Goal: Transaction & Acquisition: Purchase product/service

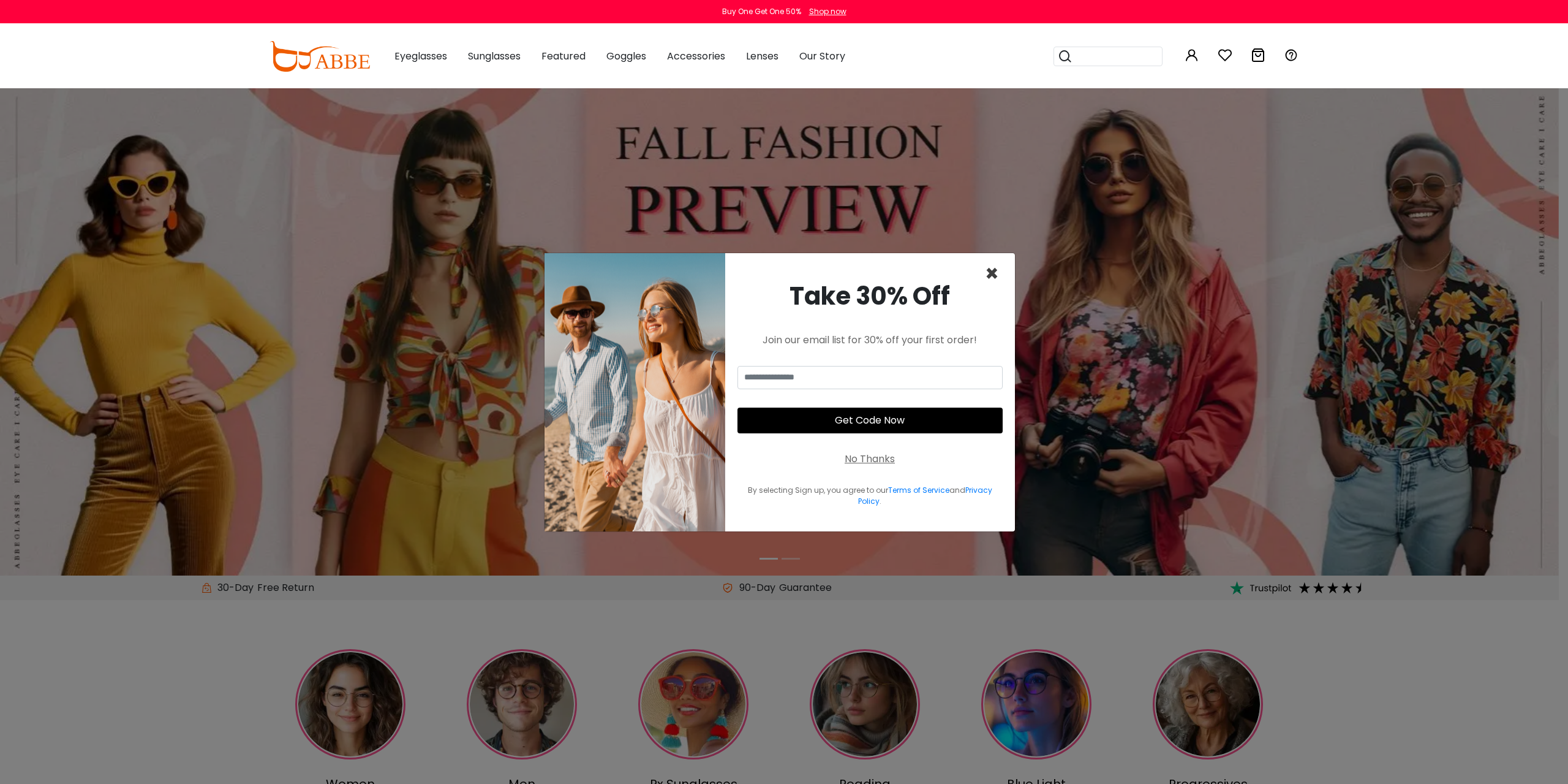
click at [994, 273] on span "×" at bounding box center [992, 274] width 14 height 31
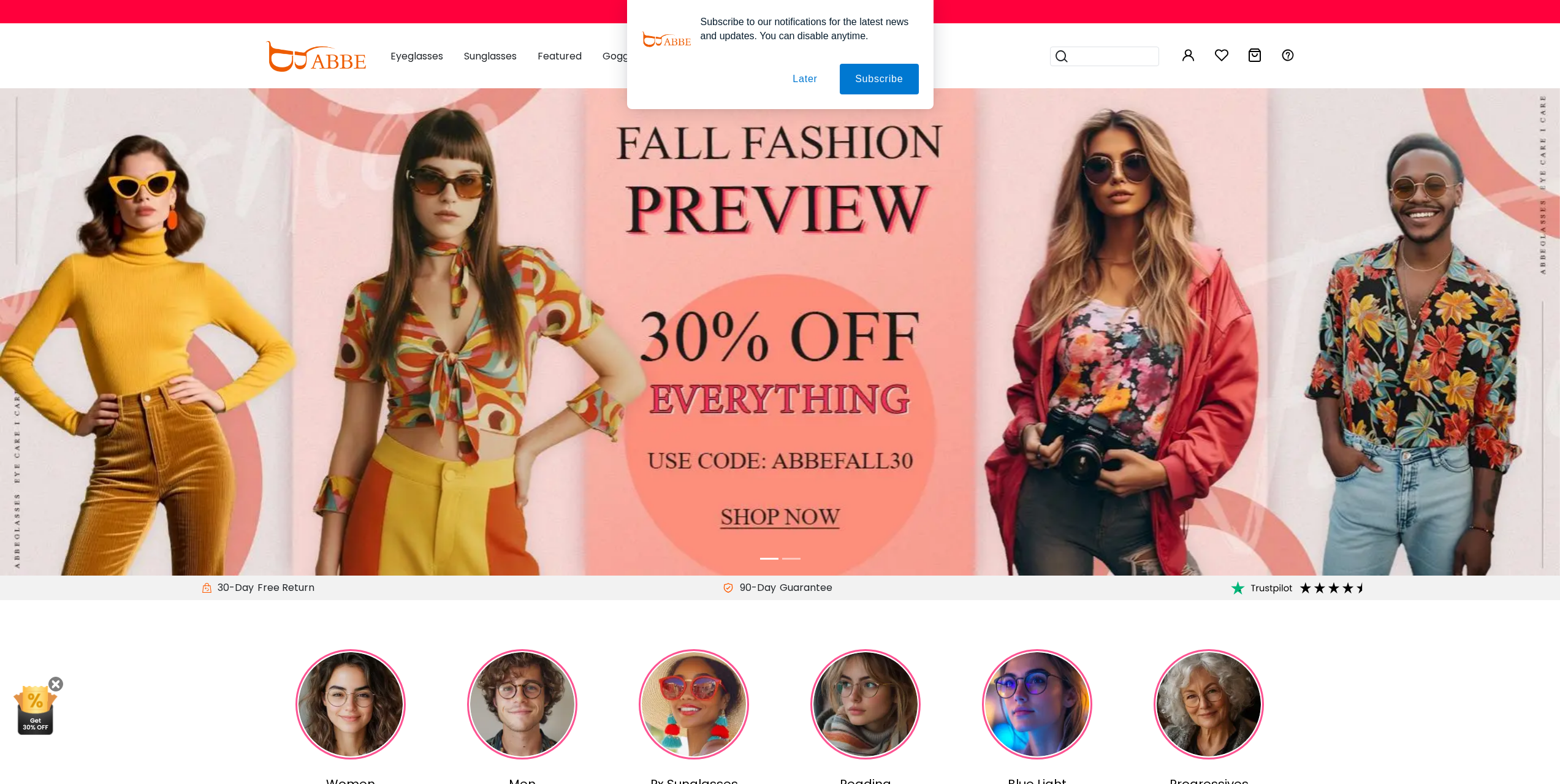
click at [803, 79] on button "Later" at bounding box center [804, 79] width 55 height 30
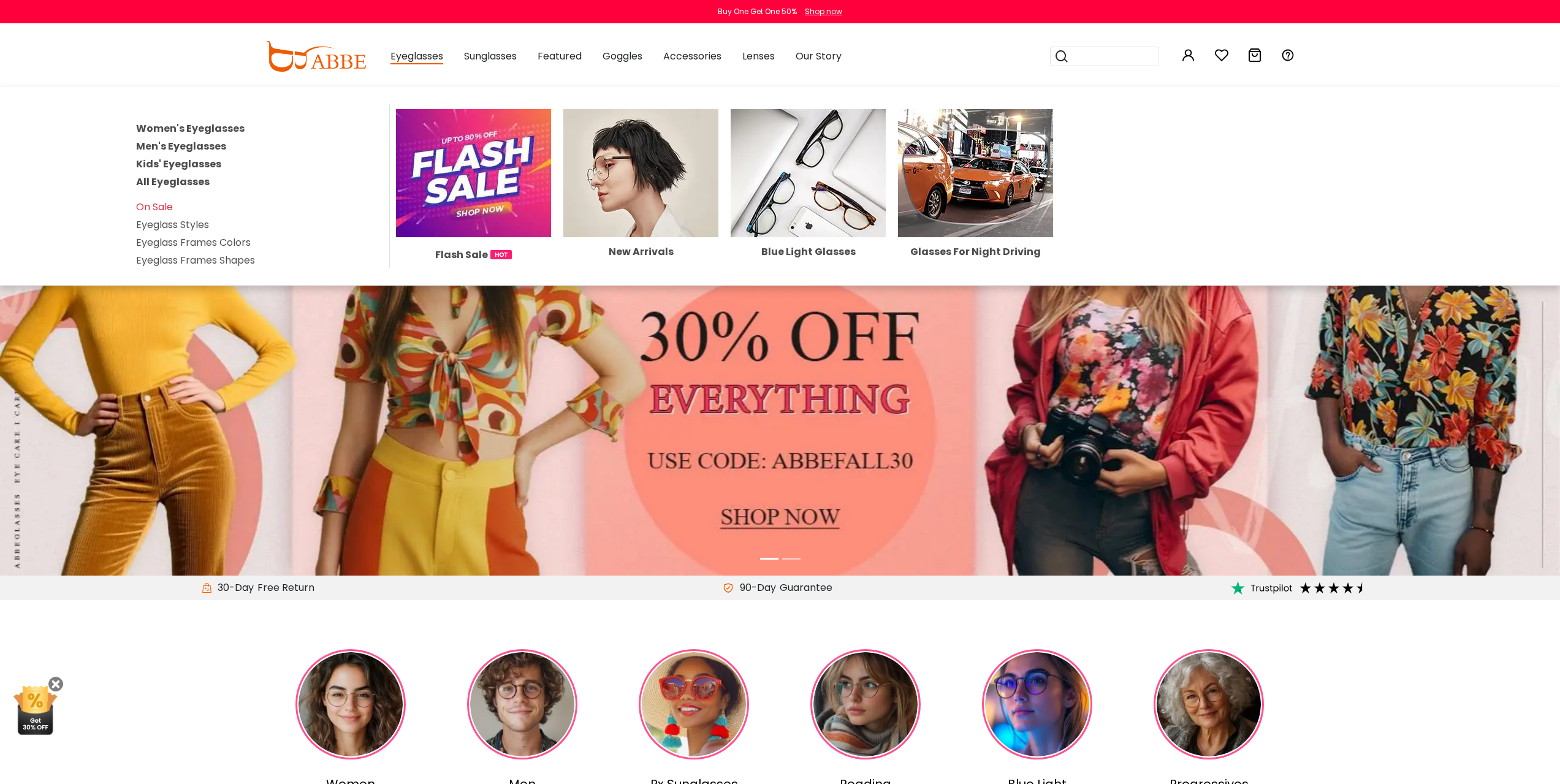
click at [414, 62] on span "Eyeglasses" at bounding box center [416, 57] width 52 height 16
click at [159, 121] on link "Women's Eyeglasses" at bounding box center [190, 128] width 108 height 14
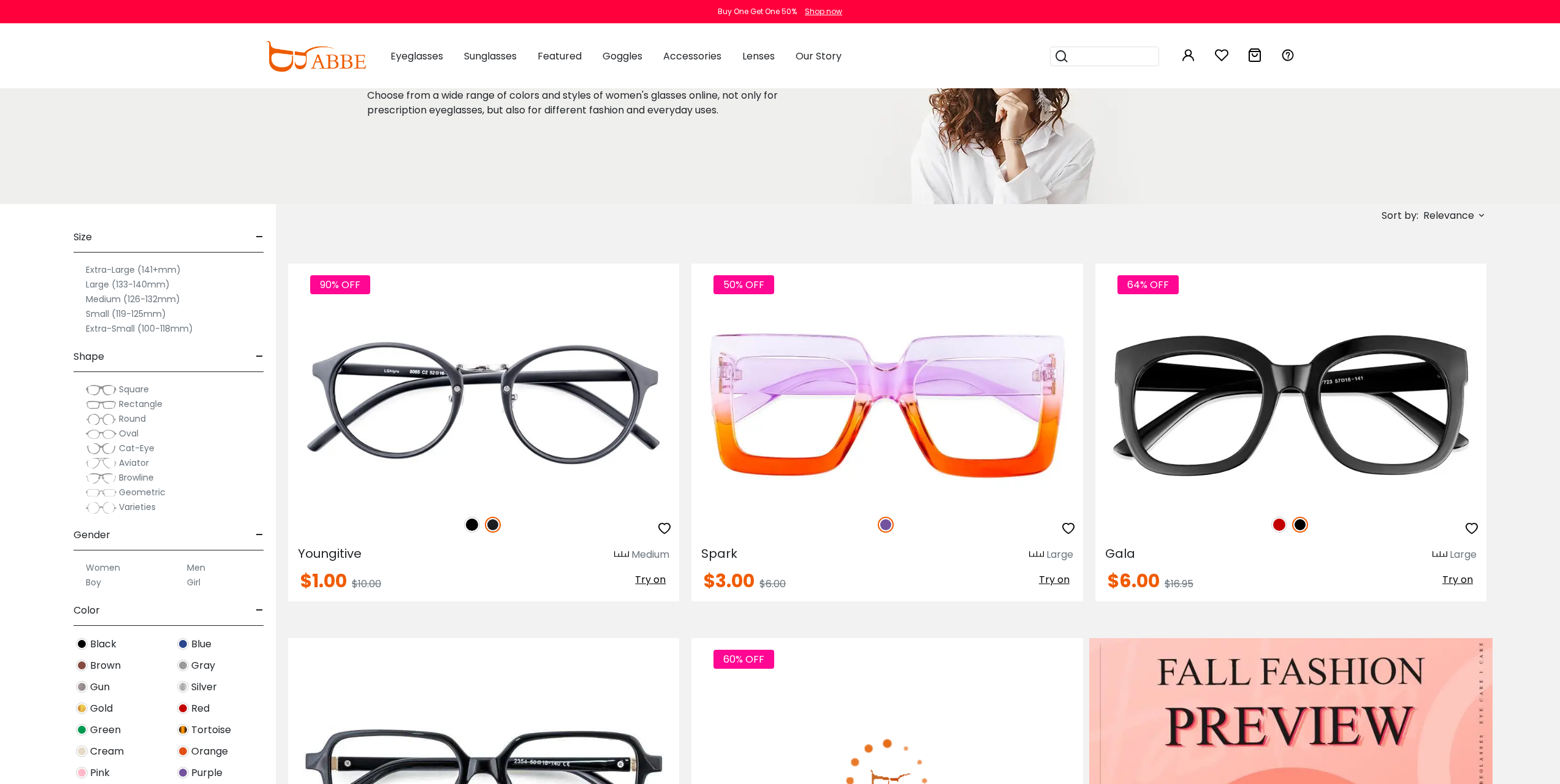
scroll to position [592, 0]
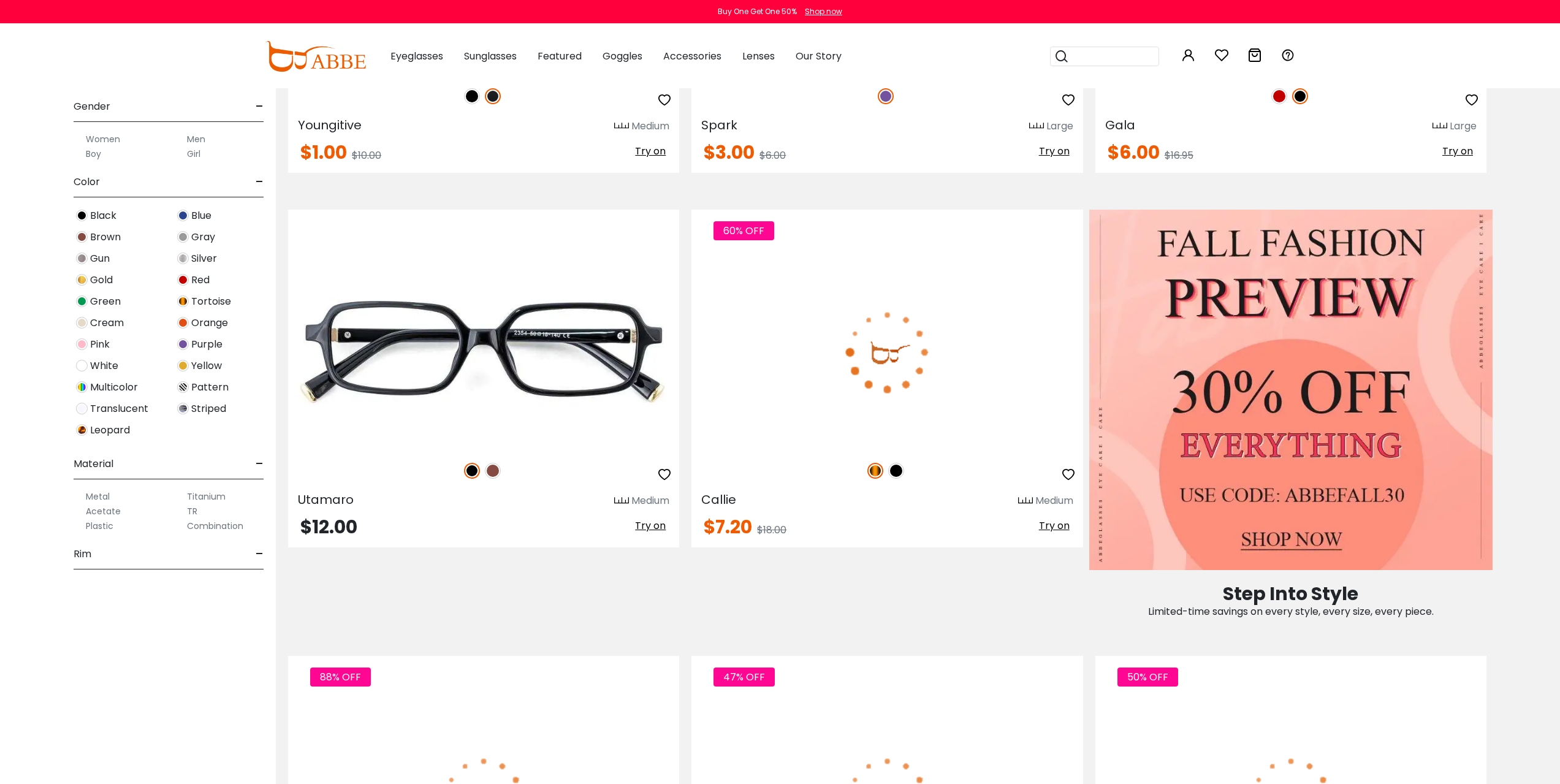
drag, startPoint x: 828, startPoint y: 226, endPoint x: 816, endPoint y: 364, distance: 138.5
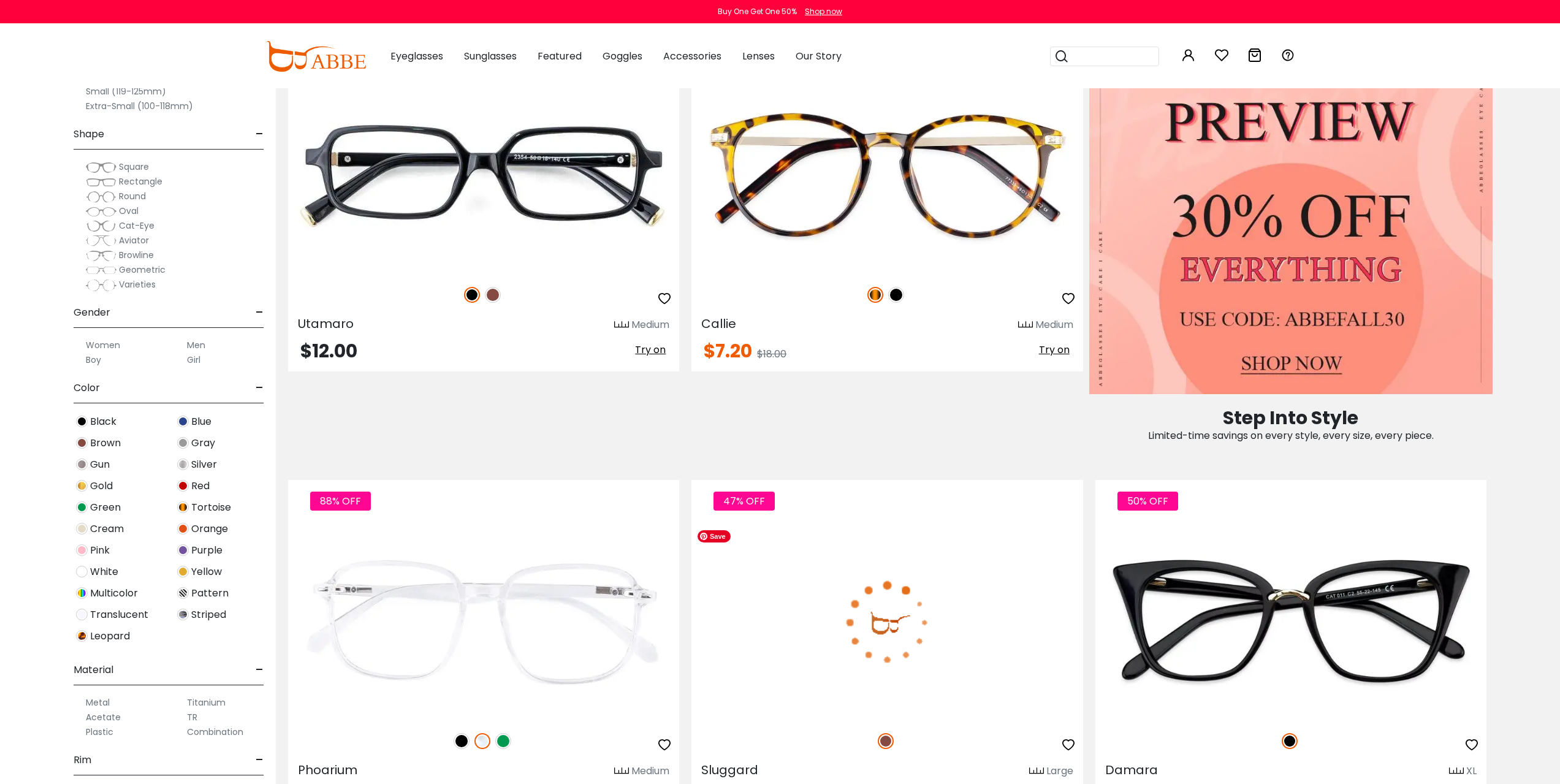
drag, startPoint x: 902, startPoint y: 560, endPoint x: 902, endPoint y: 604, distance: 44.0
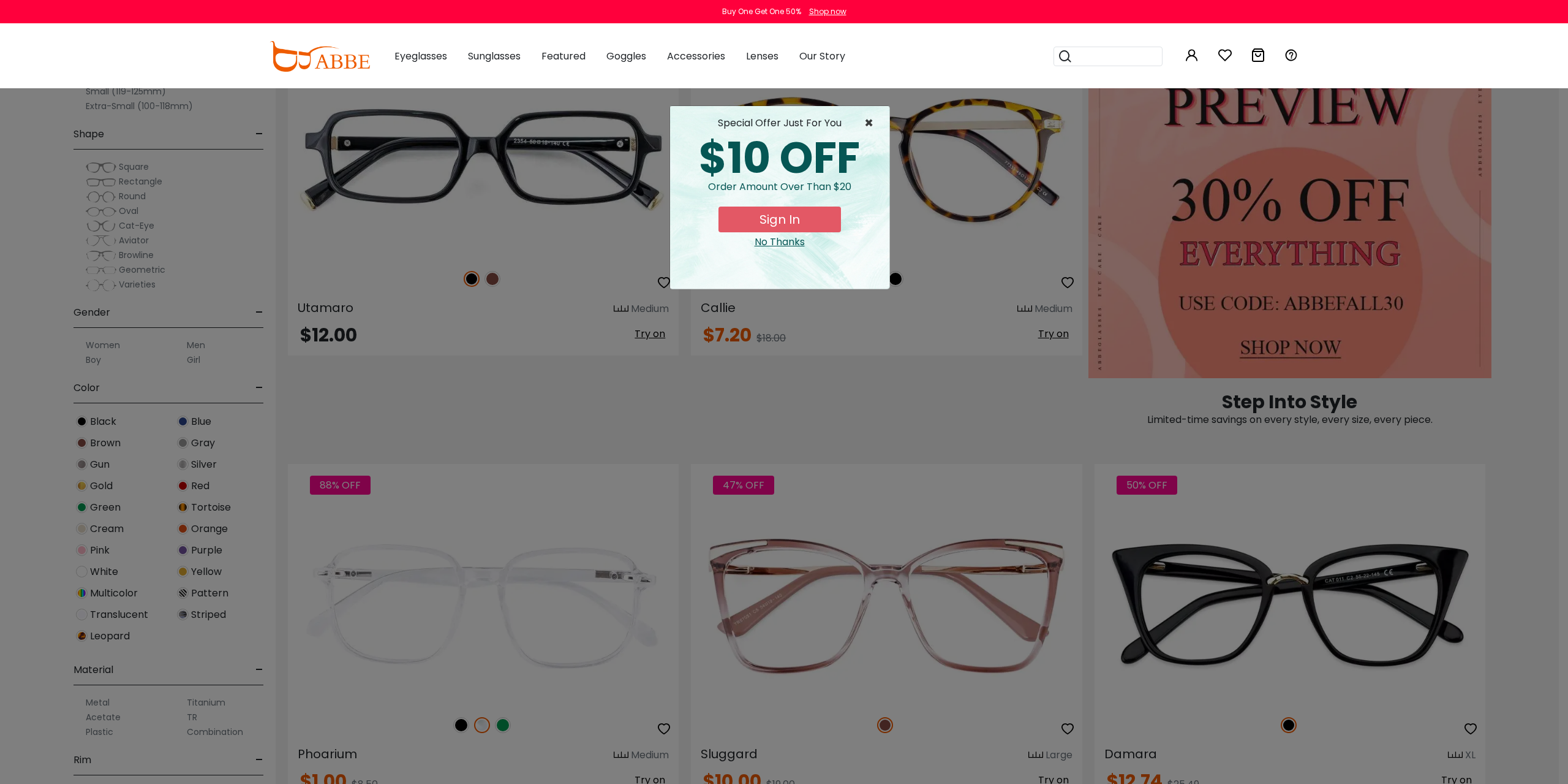
click at [870, 125] on span "×" at bounding box center [871, 123] width 16 height 15
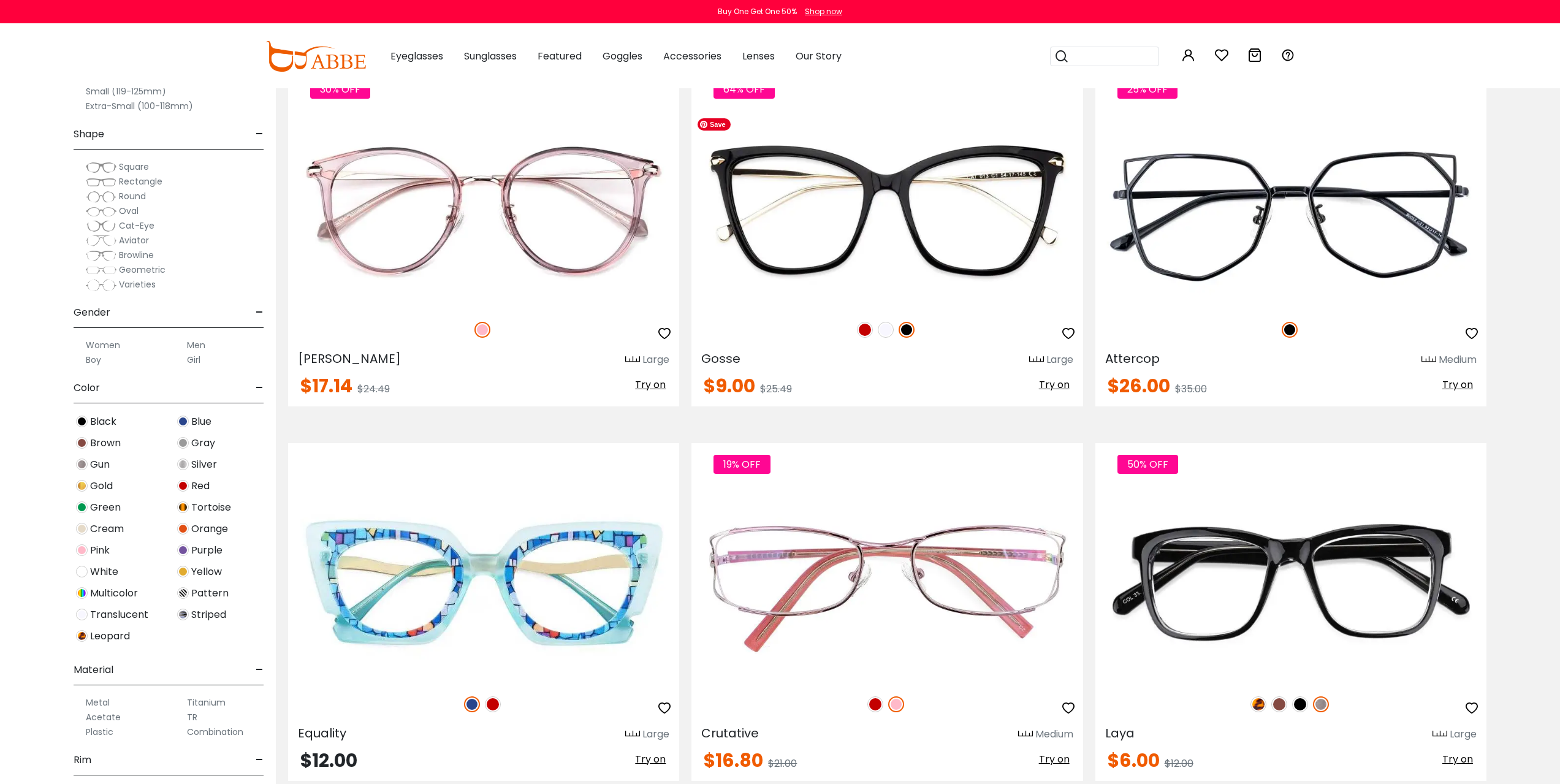
scroll to position [2005, 0]
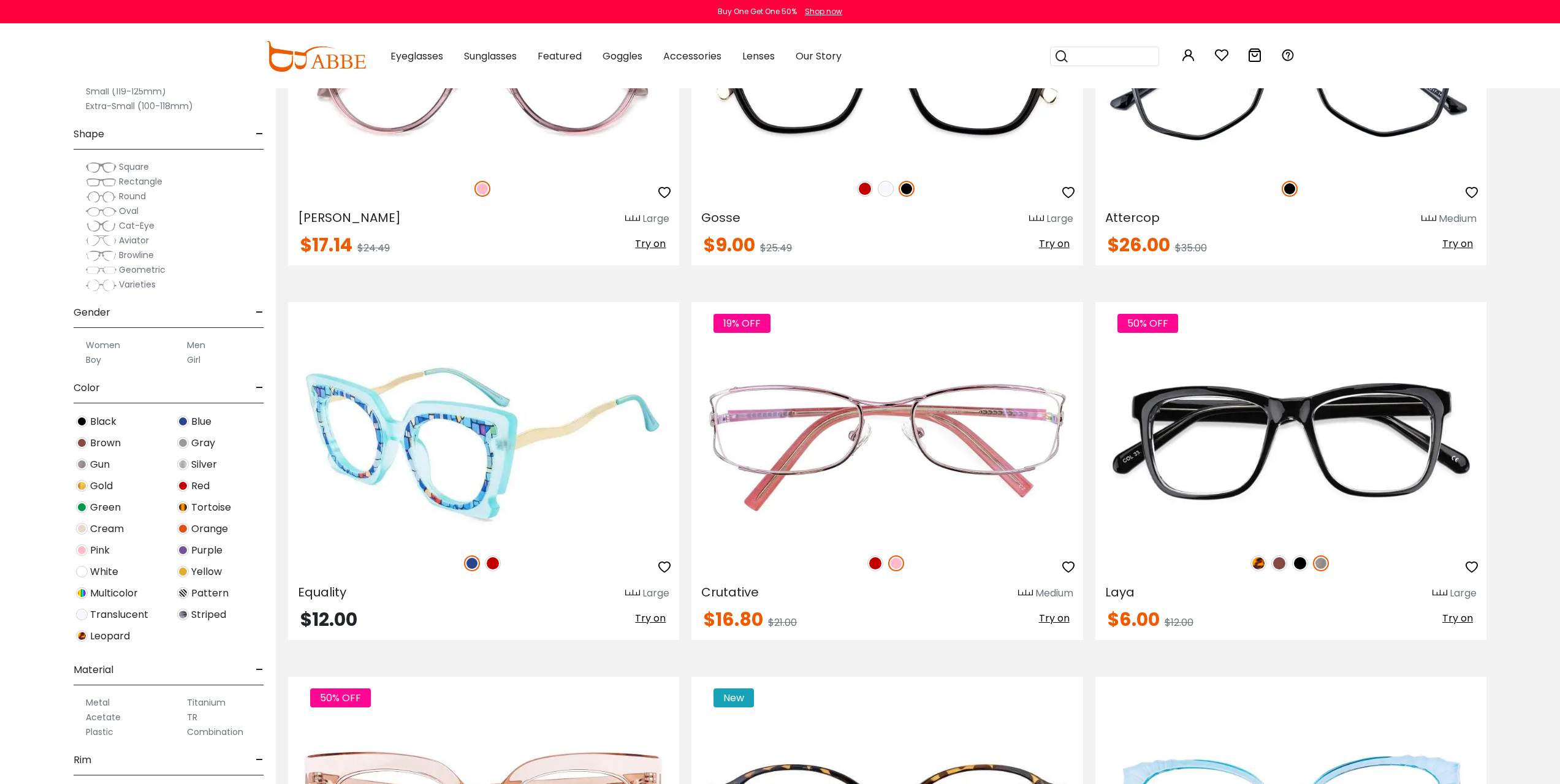
click at [488, 560] on img at bounding box center [492, 563] width 16 height 16
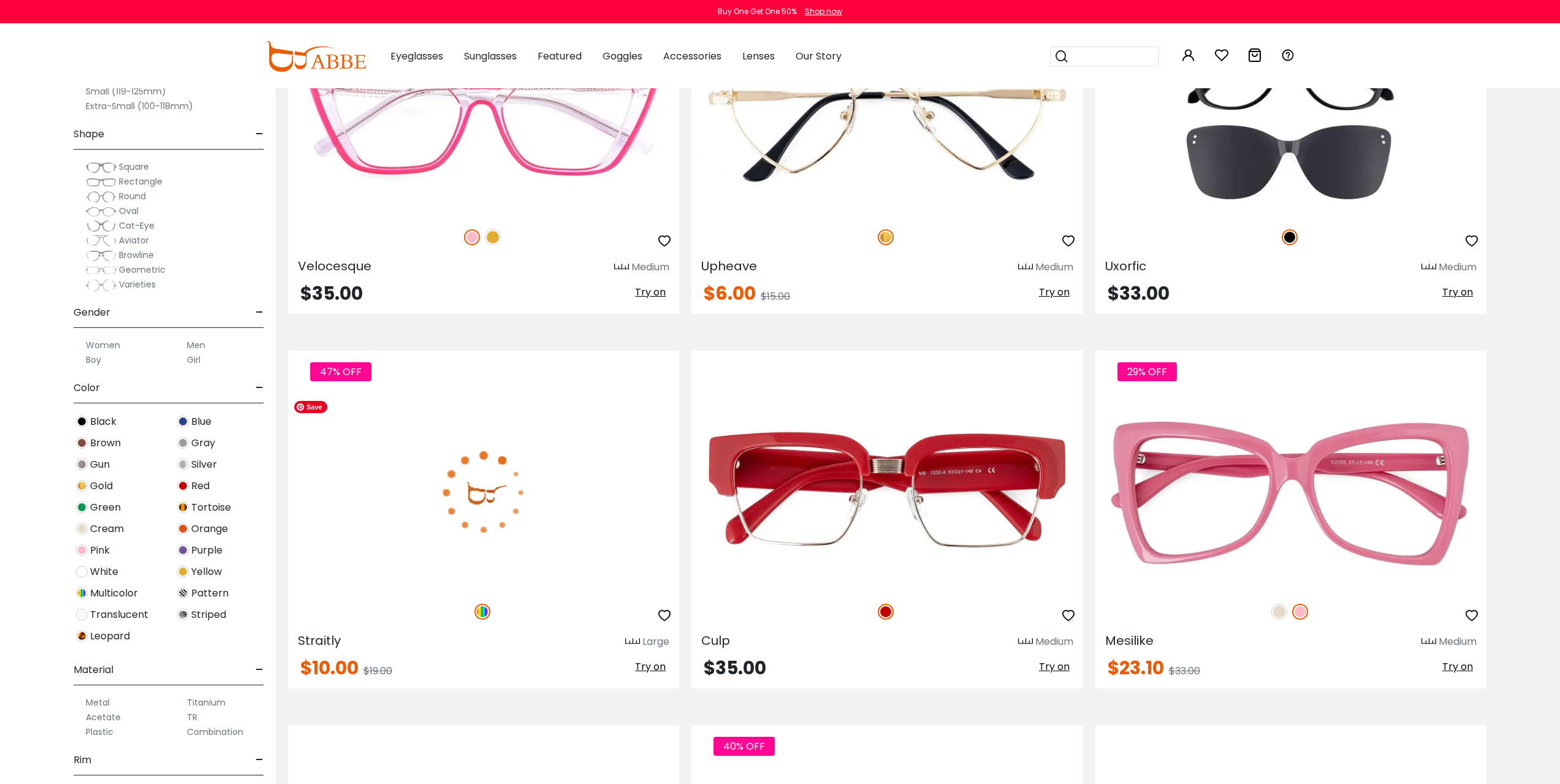
scroll to position [6908, 0]
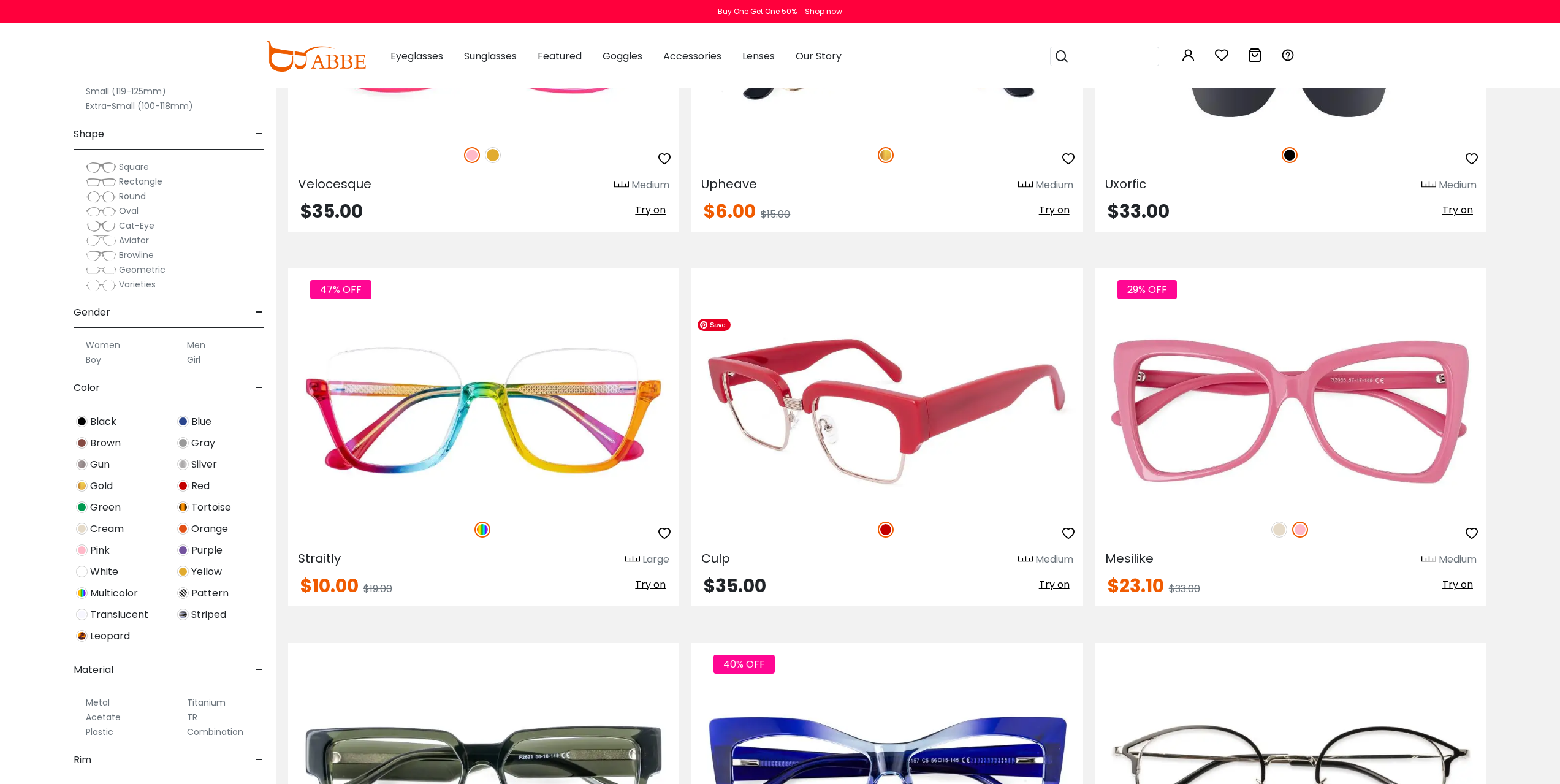
click at [897, 425] on img at bounding box center [887, 410] width 391 height 196
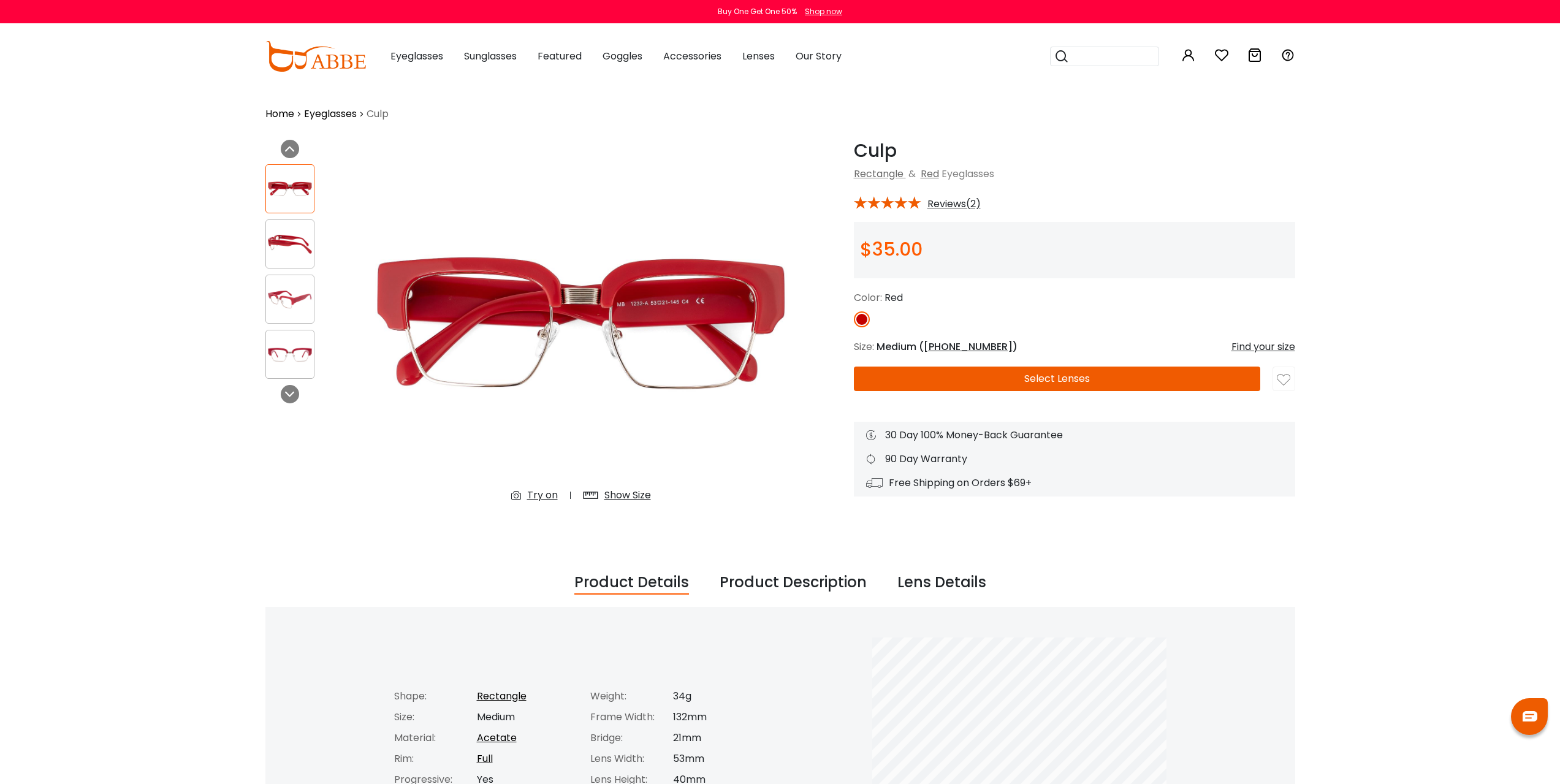
drag, startPoint x: 1449, startPoint y: 619, endPoint x: 1370, endPoint y: 191, distance: 435.2
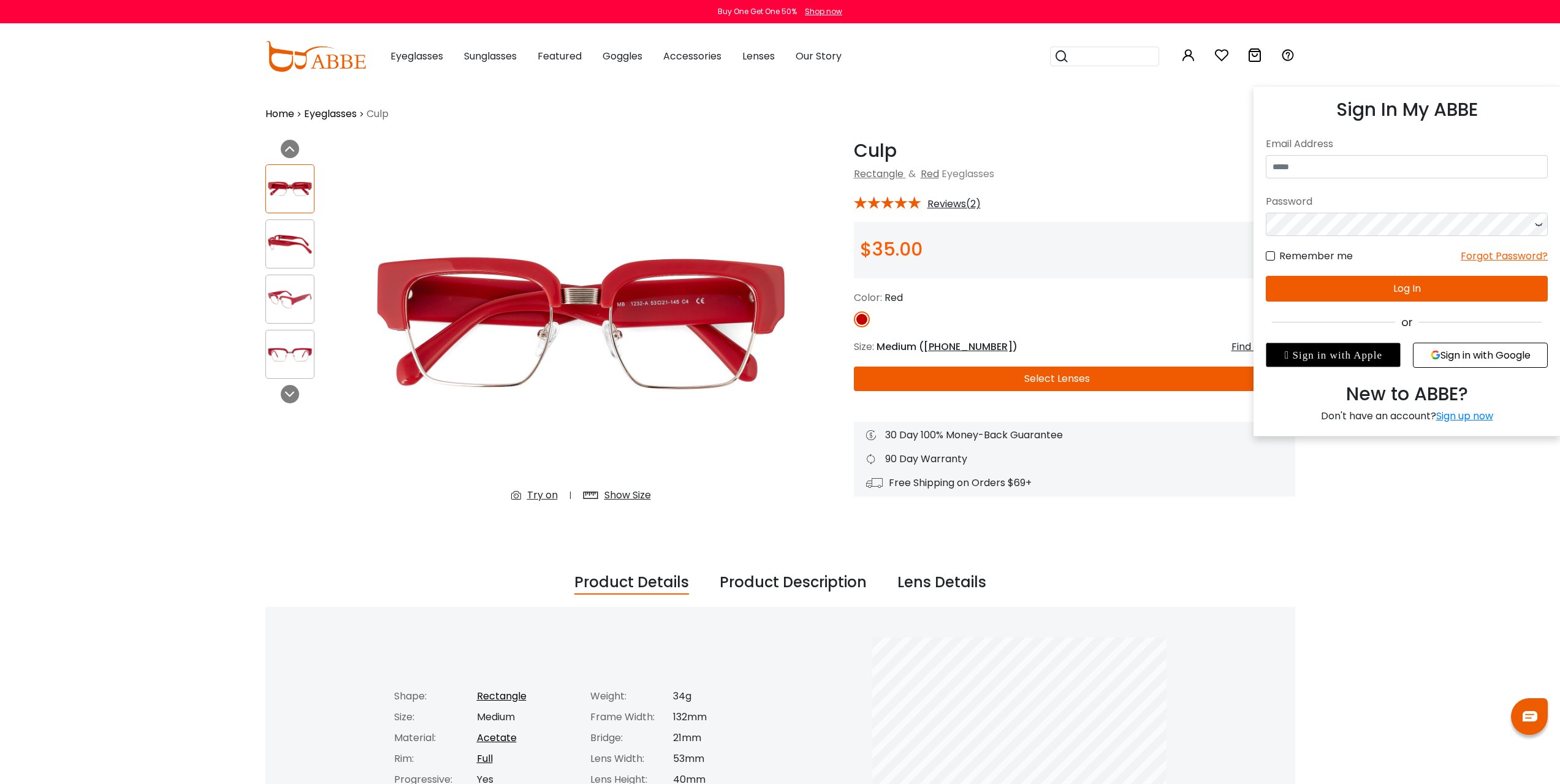
click at [1184, 61] on icon at bounding box center [1188, 55] width 15 height 15
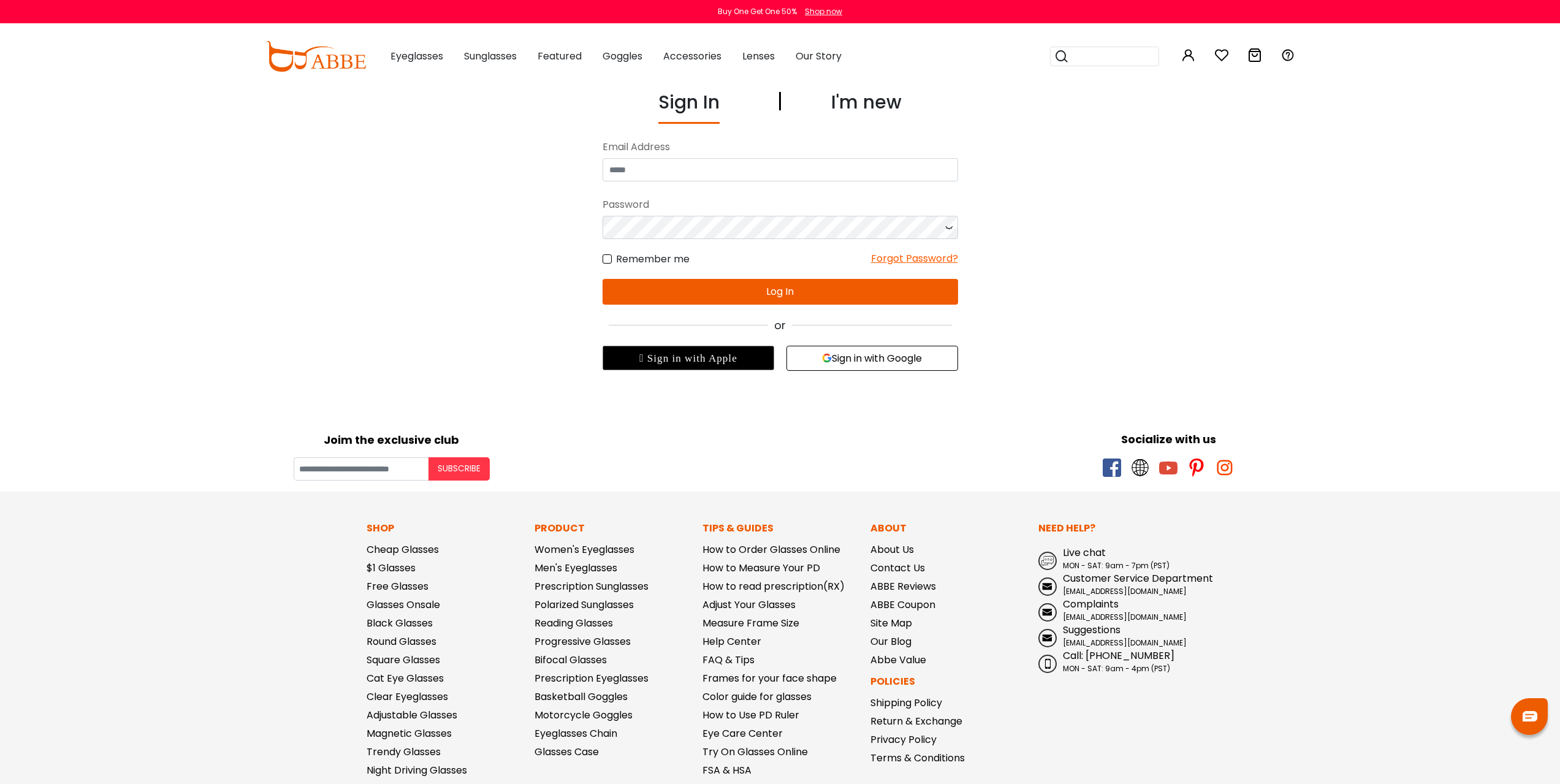
click at [839, 360] on button "Sign in with Google" at bounding box center [872, 358] width 171 height 25
click at [837, 356] on button "Sign in with Google" at bounding box center [872, 358] width 171 height 25
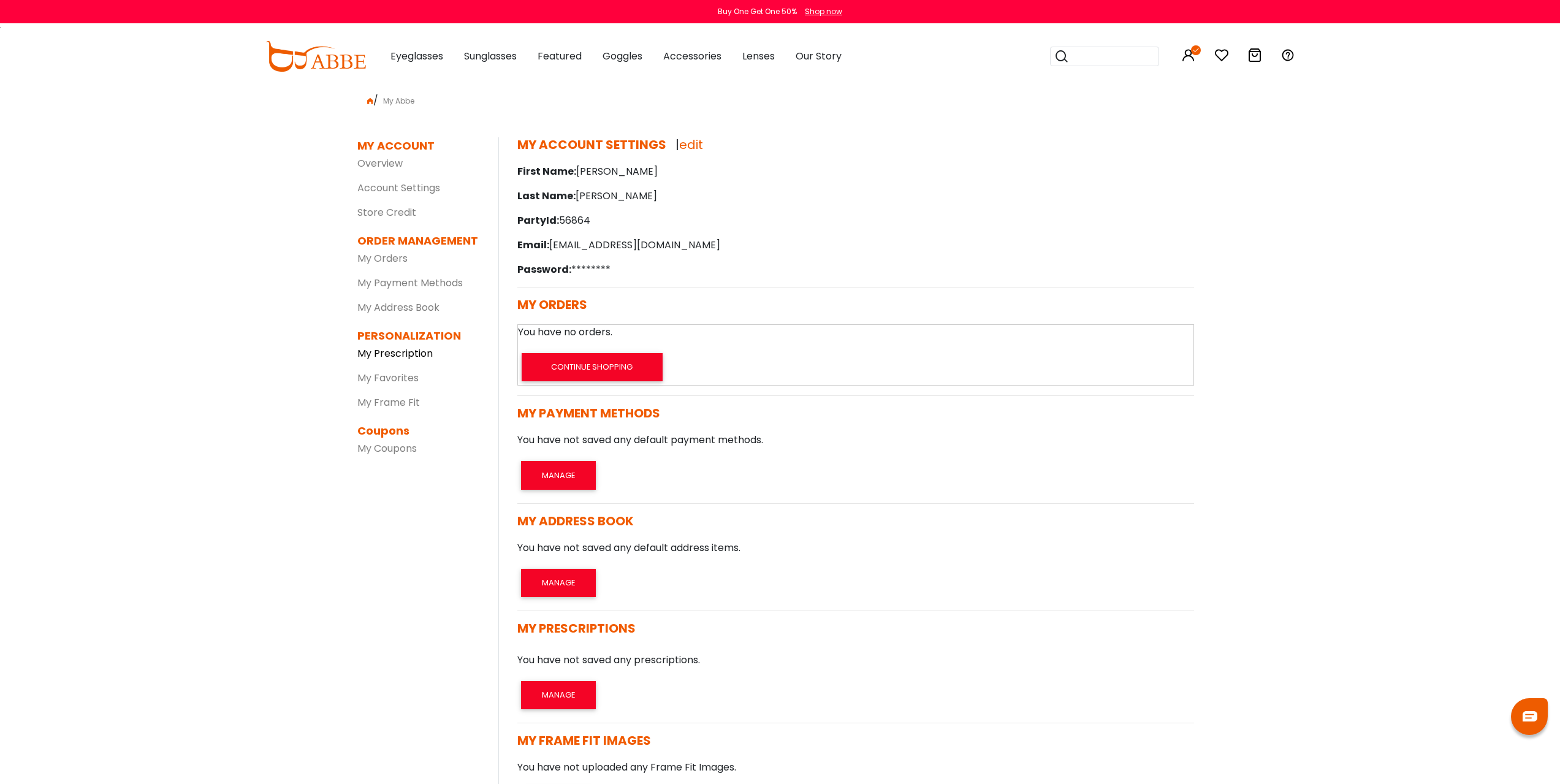
click at [404, 351] on link "My Prescription" at bounding box center [395, 353] width 75 height 14
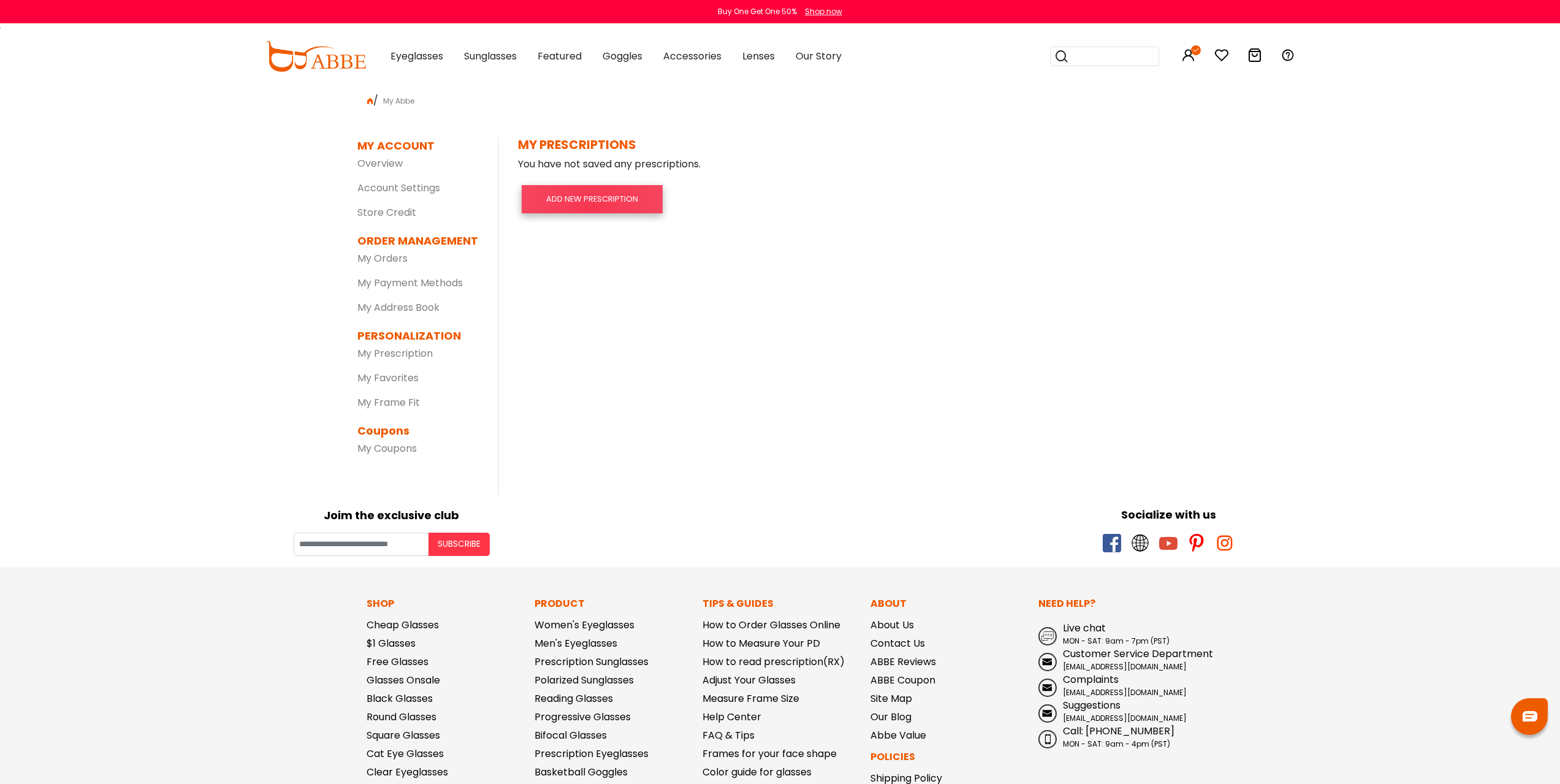
click at [592, 208] on button "ADD NEW PRESCRIPTION" at bounding box center [592, 199] width 141 height 28
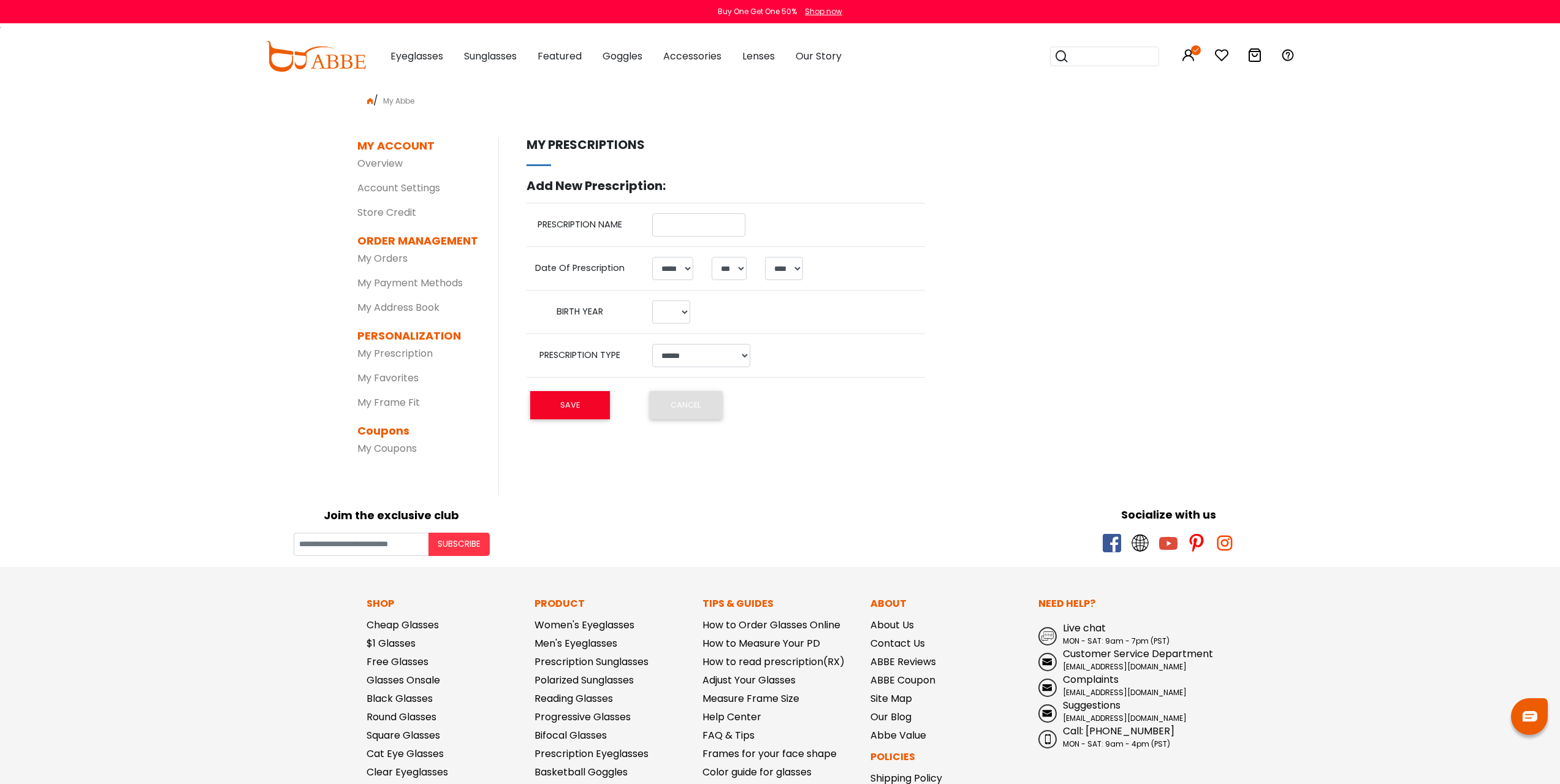
select select "*"
select select "****"
select select
click at [678, 233] on input "text" at bounding box center [699, 224] width 93 height 23
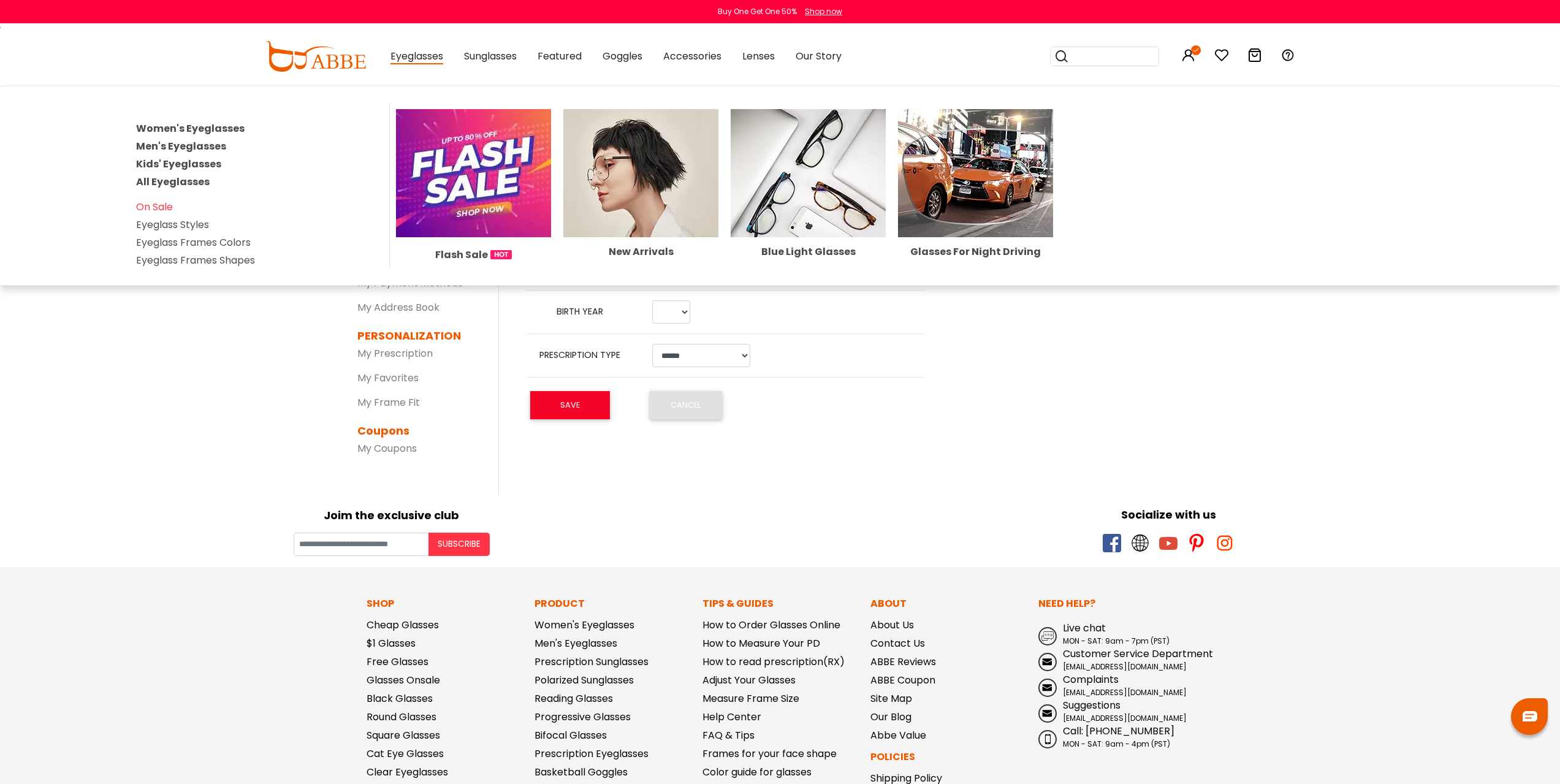
click at [427, 55] on span "Eyeglasses" at bounding box center [416, 57] width 52 height 16
click at [447, 198] on img at bounding box center [473, 173] width 155 height 128
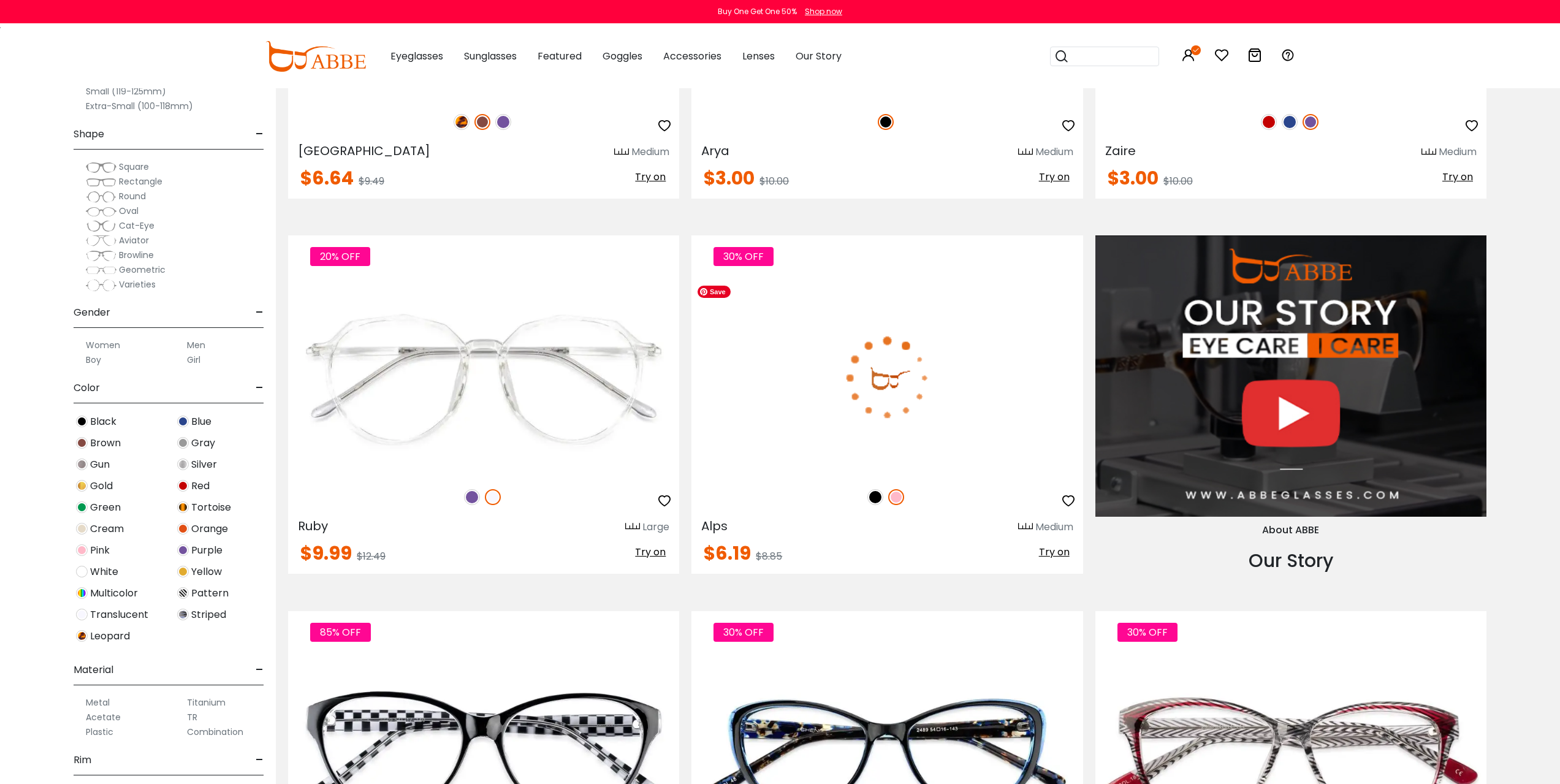
scroll to position [1348, 0]
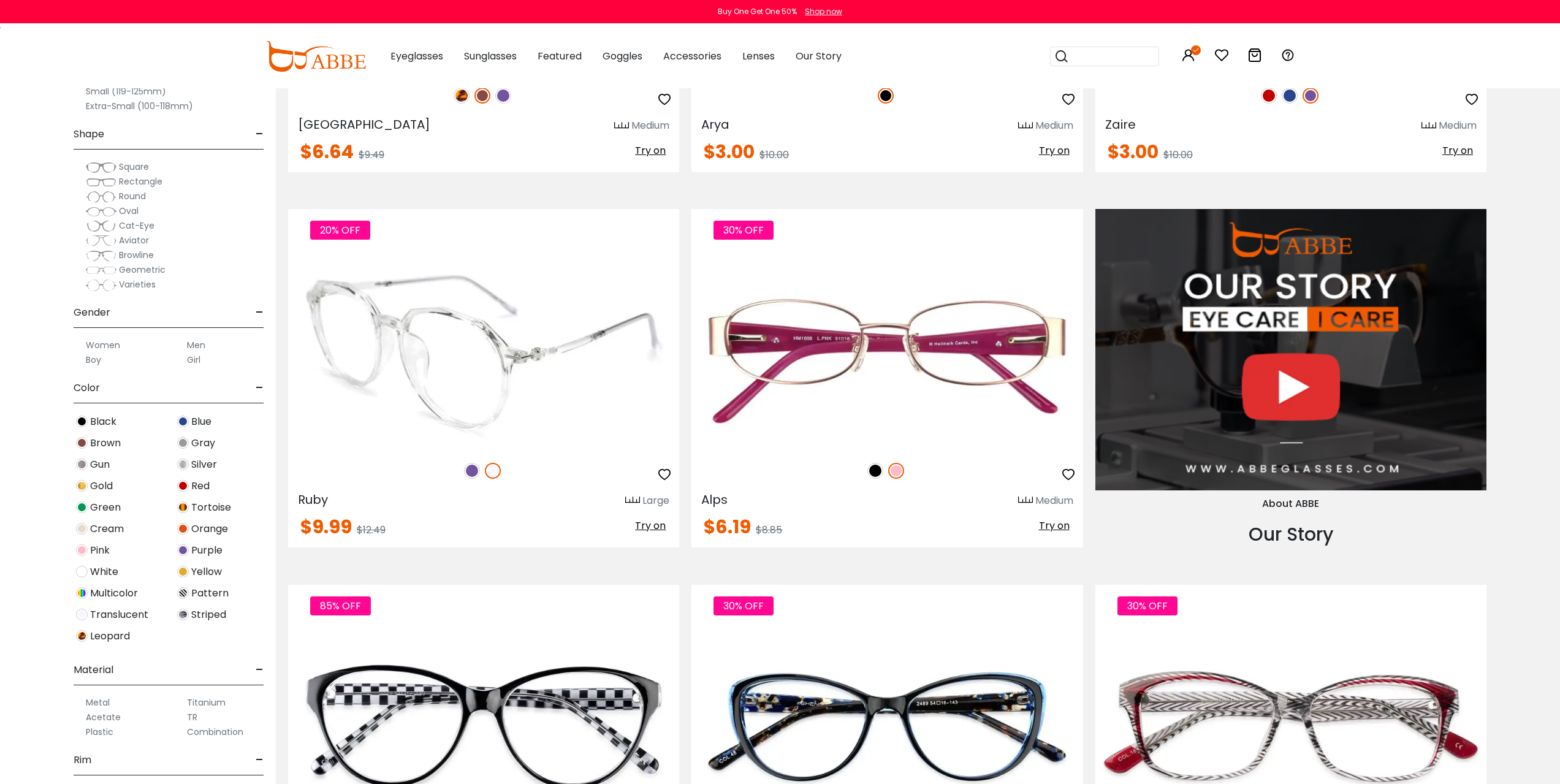
click at [473, 469] on img at bounding box center [471, 470] width 16 height 16
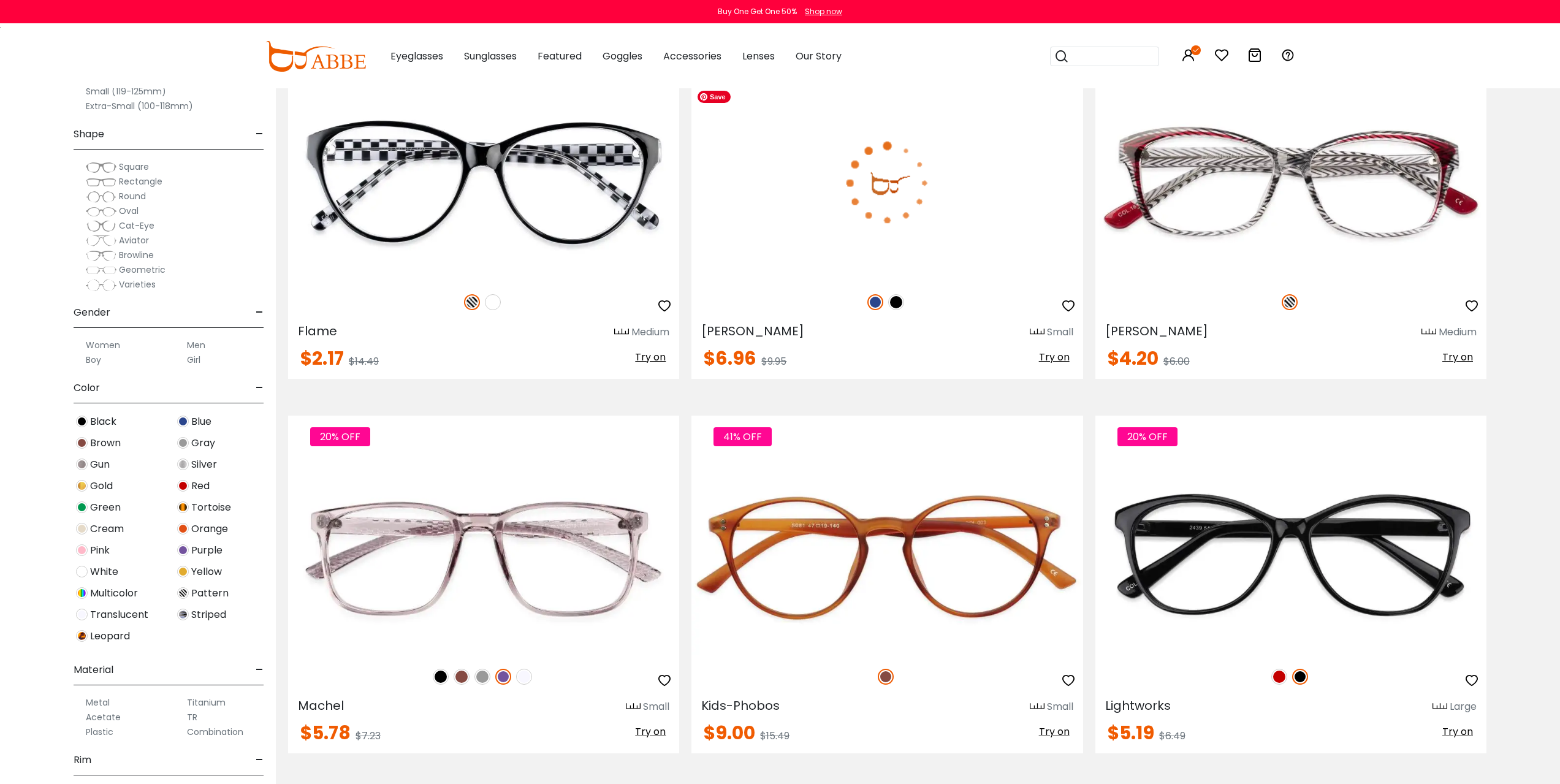
scroll to position [1900, 0]
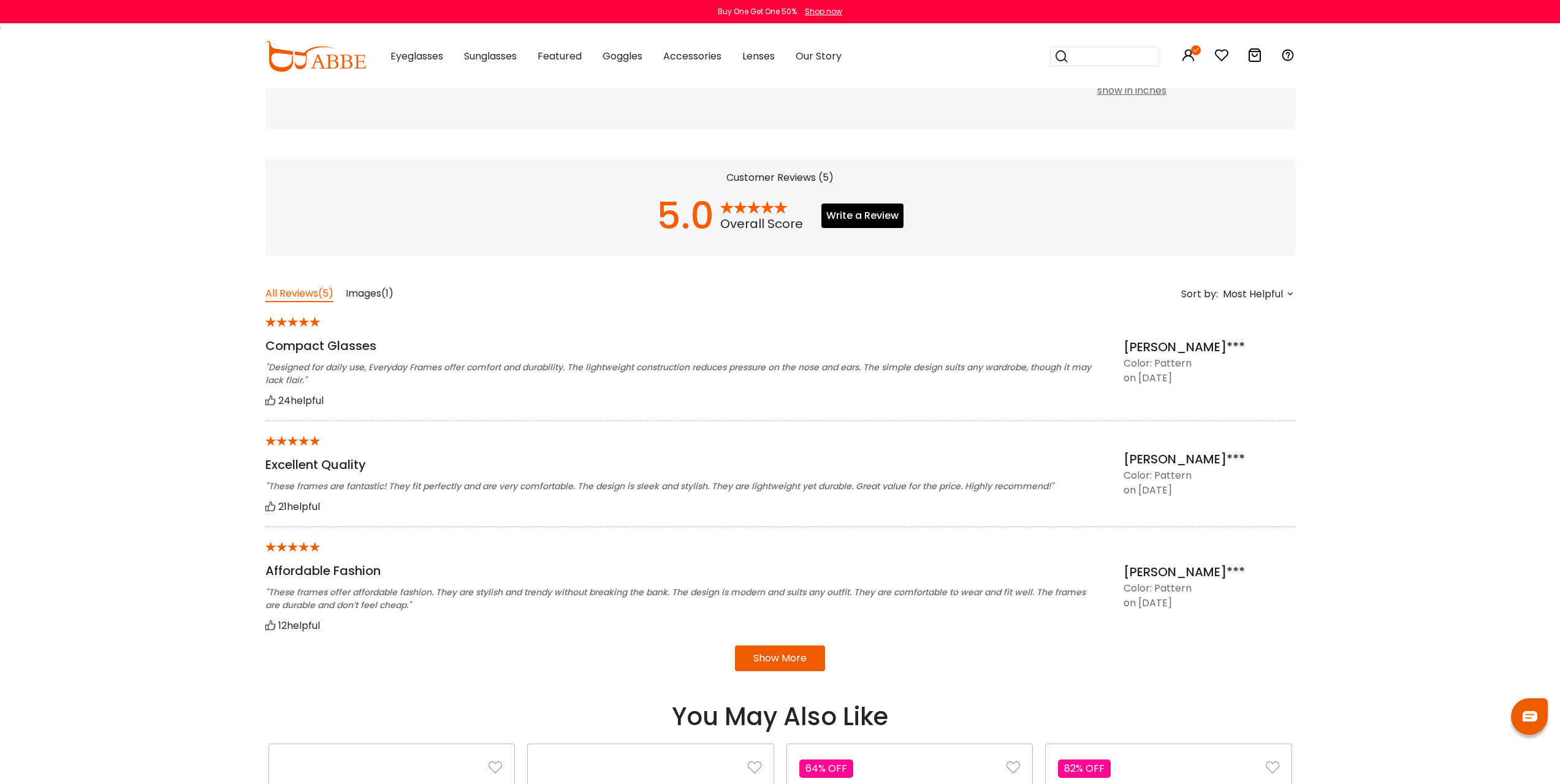
scroll to position [981, 0]
